Goal: Transaction & Acquisition: Purchase product/service

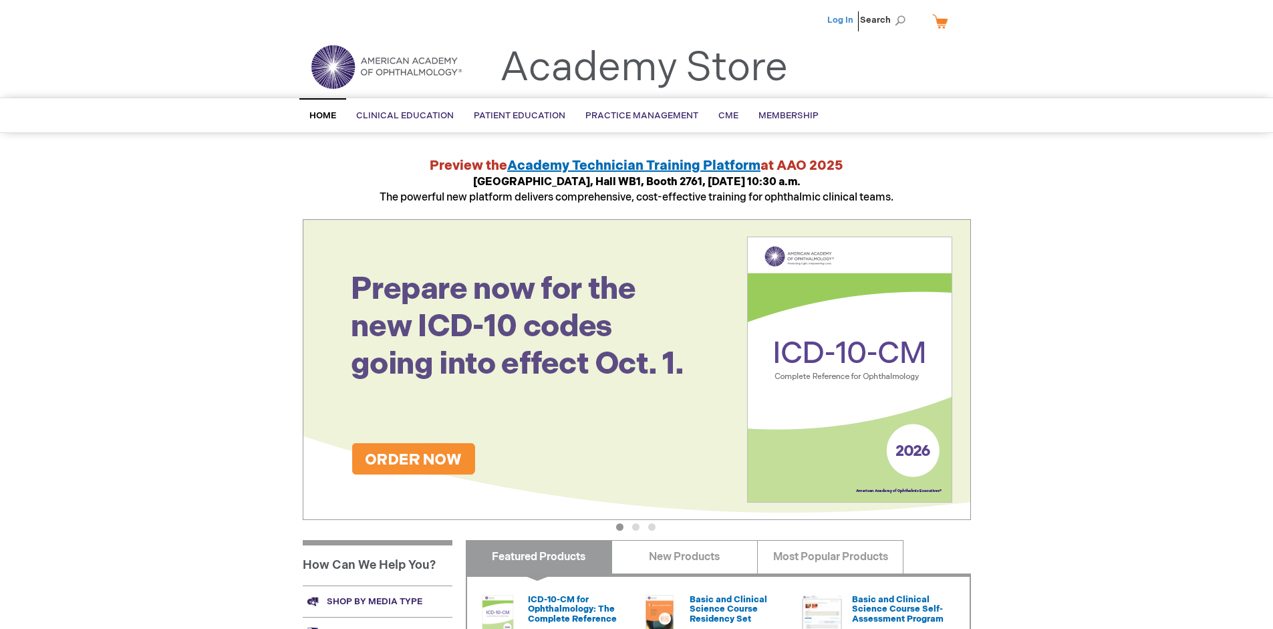
click at [842, 20] on link "Log In" at bounding box center [841, 20] width 26 height 11
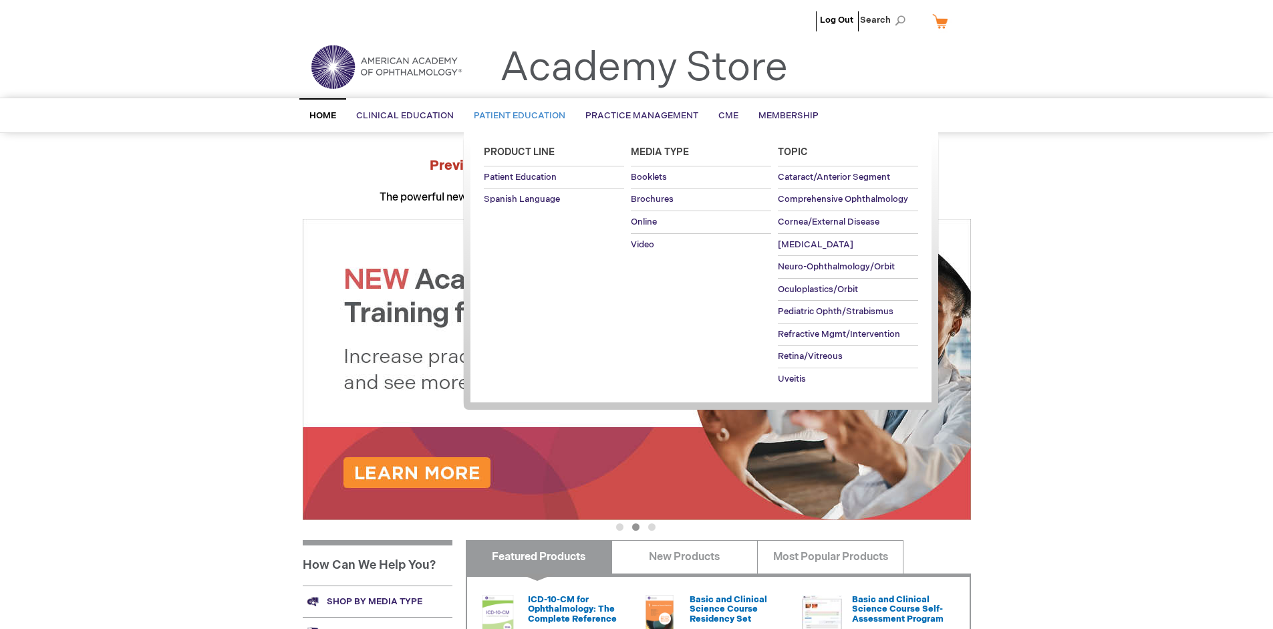
click at [516, 116] on span "Patient Education" at bounding box center [520, 115] width 92 height 11
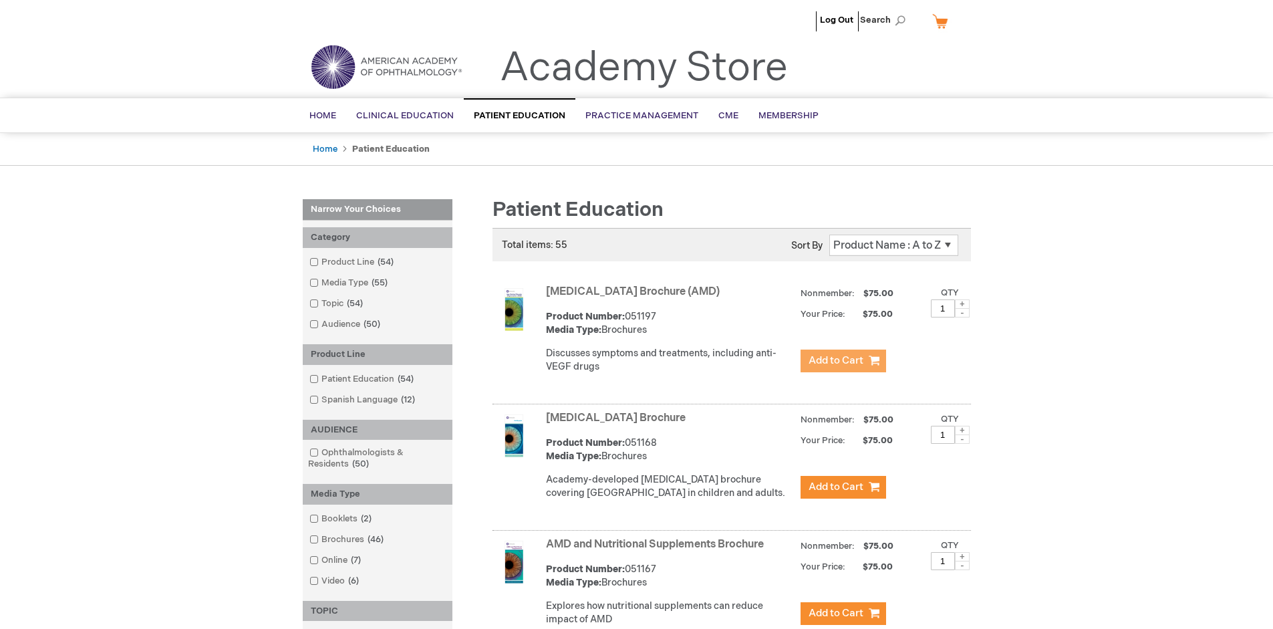
click at [843, 361] on span "Add to Cart" at bounding box center [836, 360] width 55 height 13
